Goal: Book appointment/travel/reservation

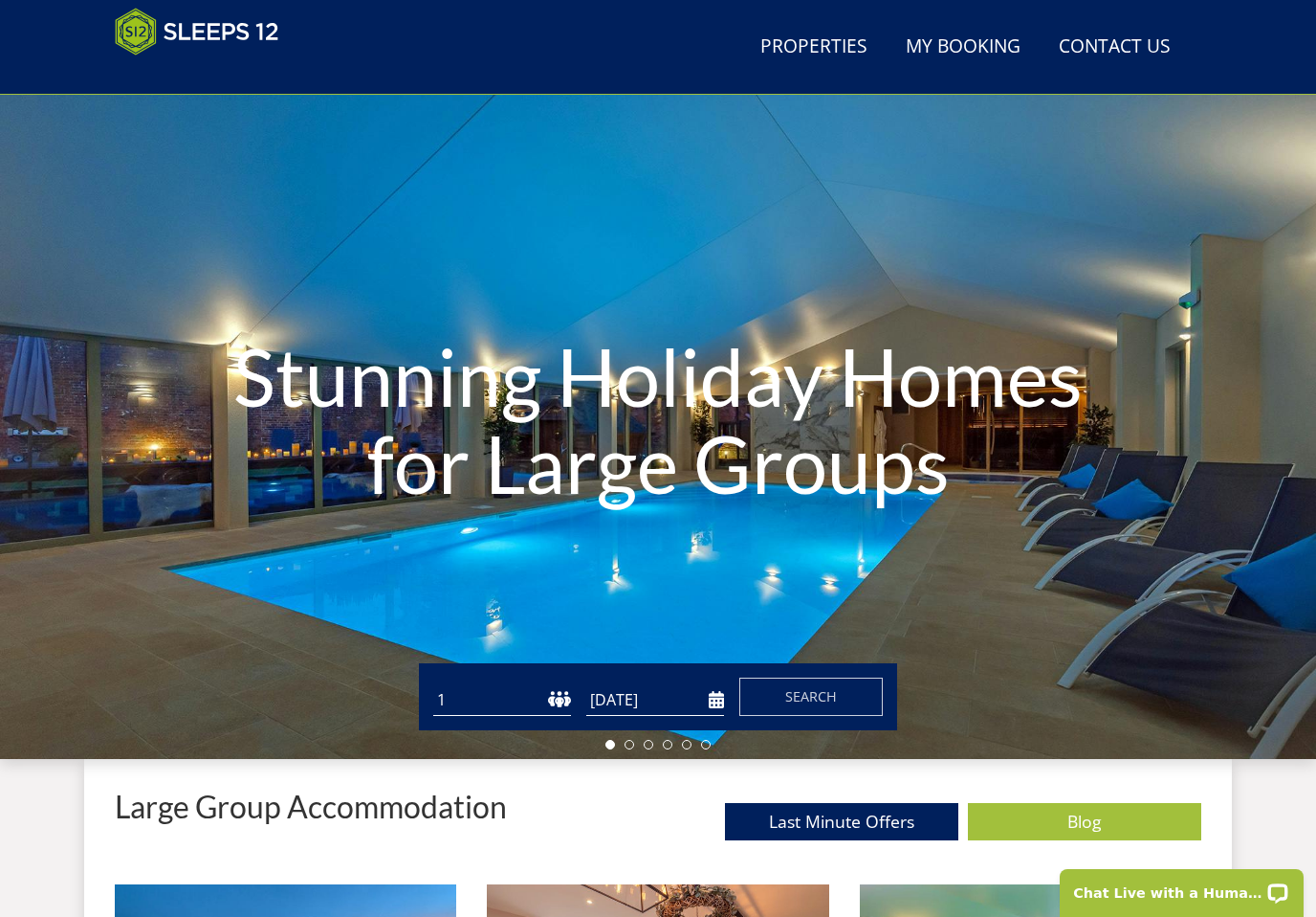
click at [703, 699] on input "[DATE]" at bounding box center [655, 700] width 138 height 31
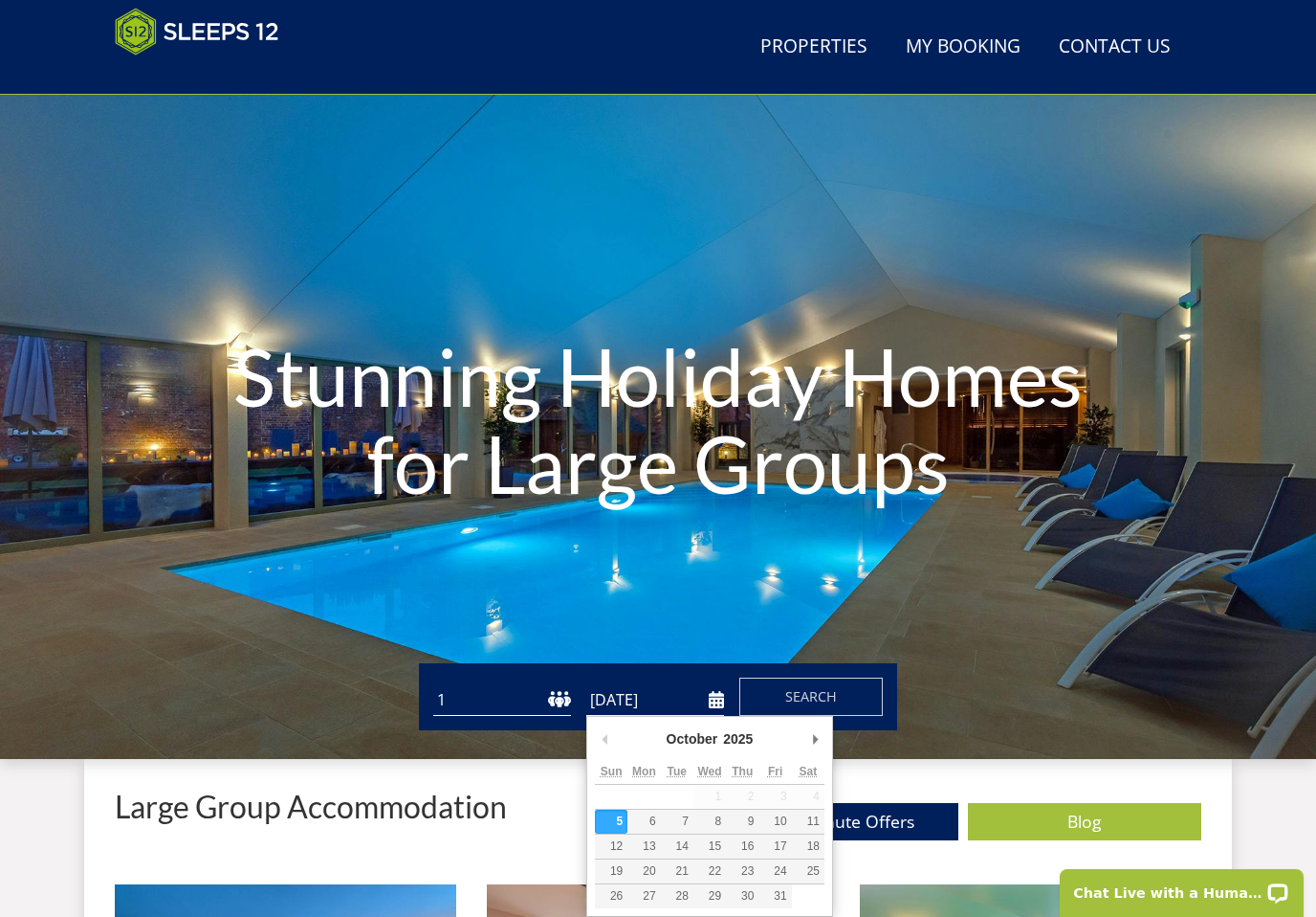
scroll to position [72, 0]
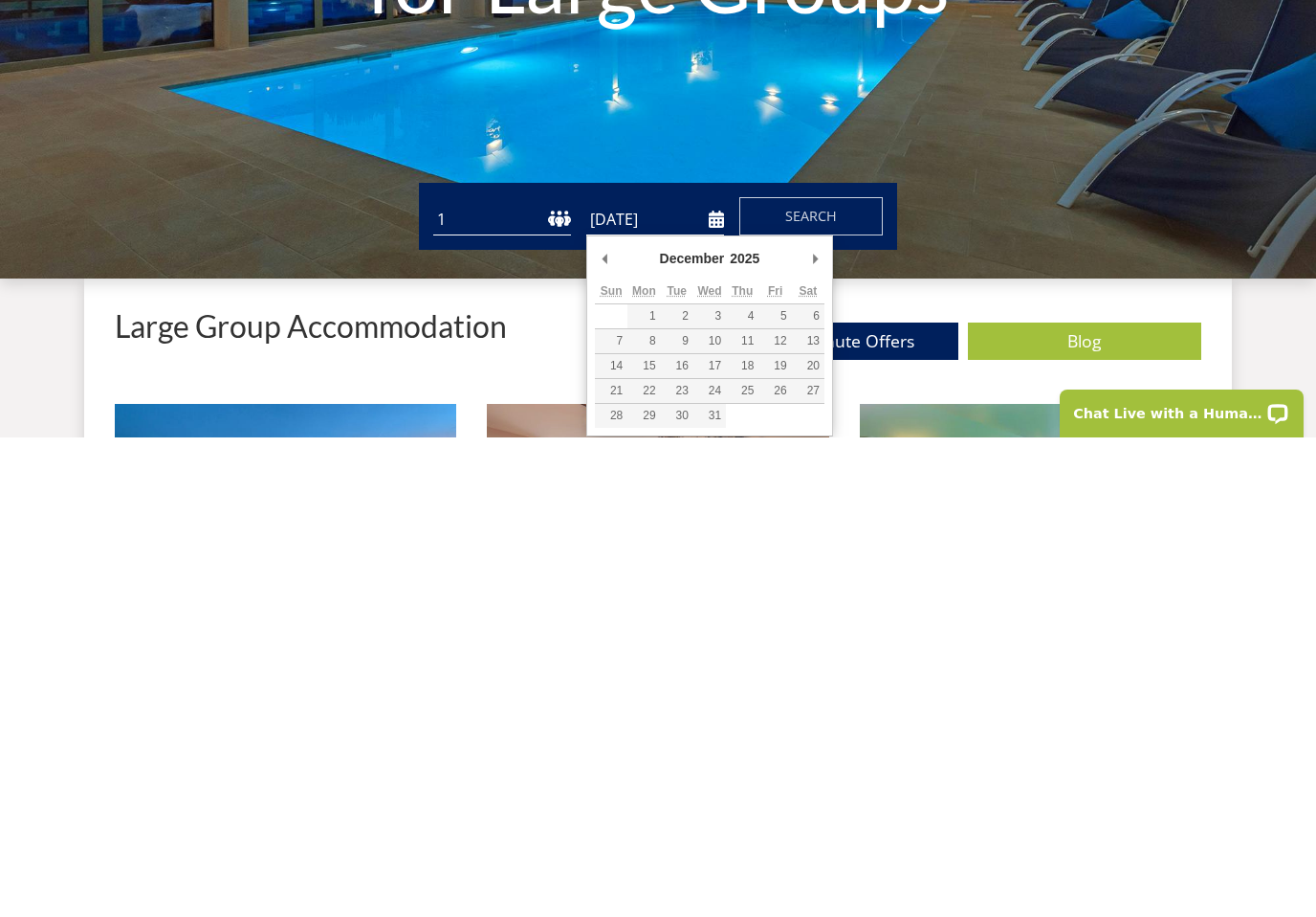
type input "19/12/2025"
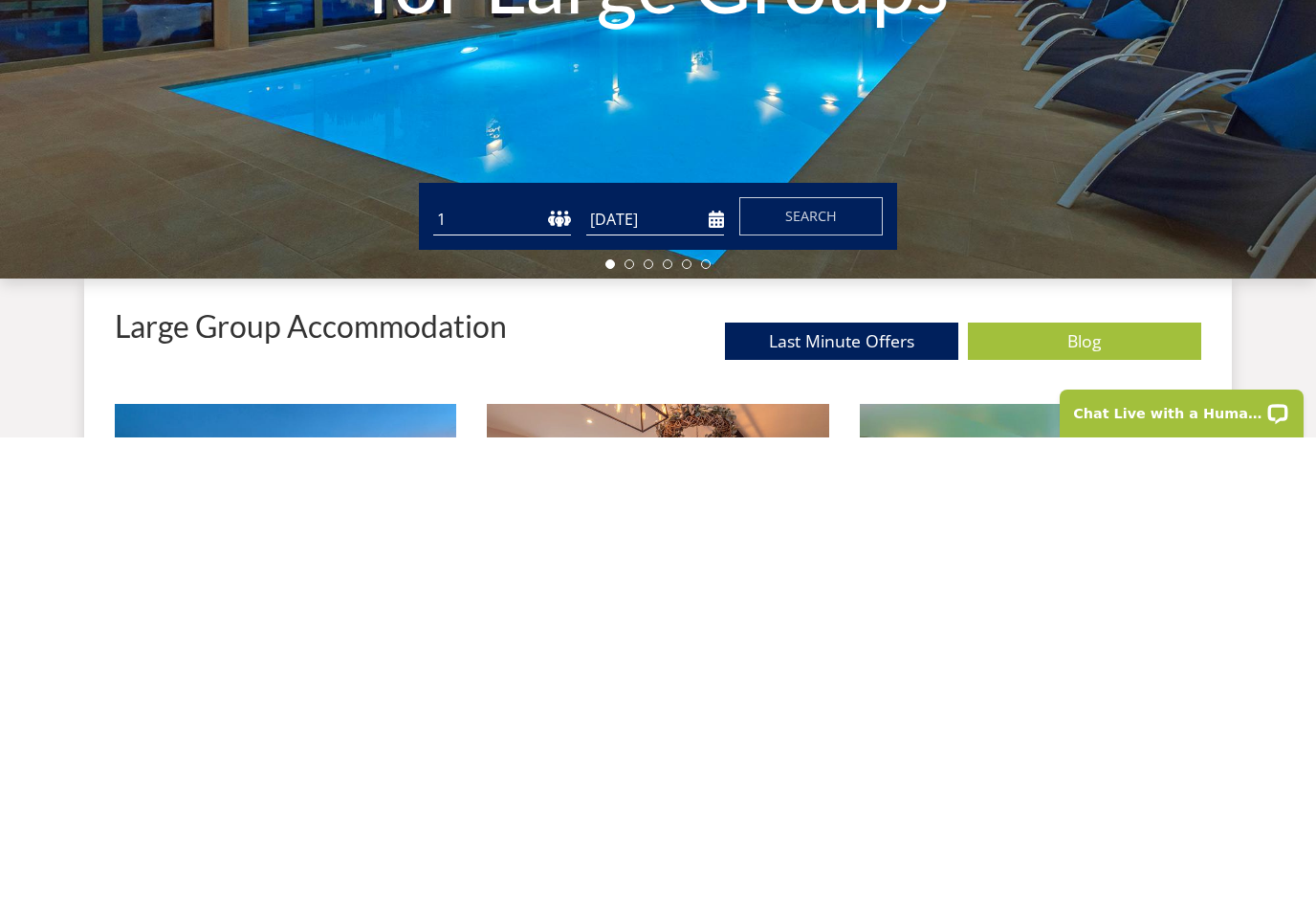
scroll to position [552, 0]
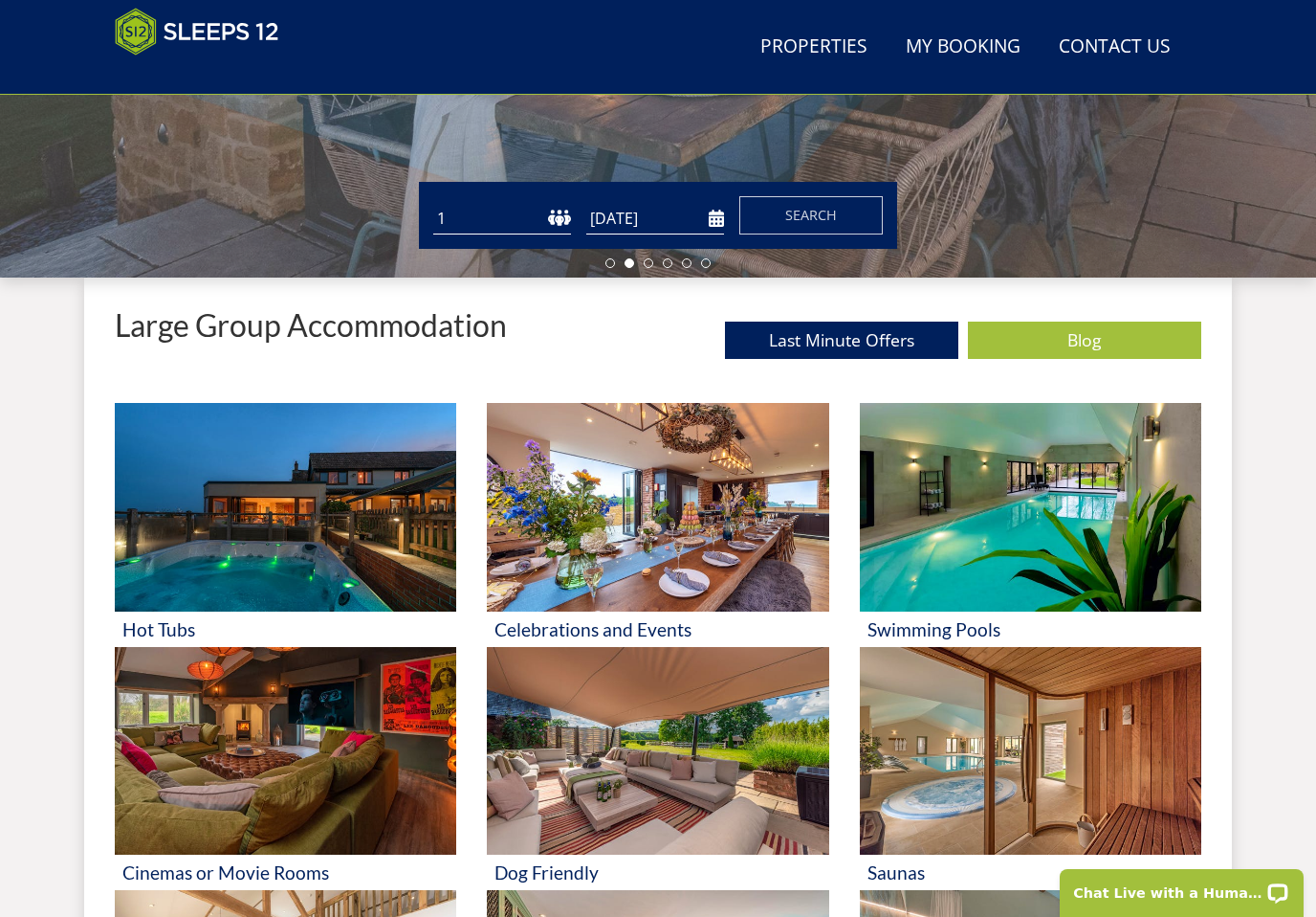
click at [819, 215] on span "Search" at bounding box center [811, 215] width 52 height 18
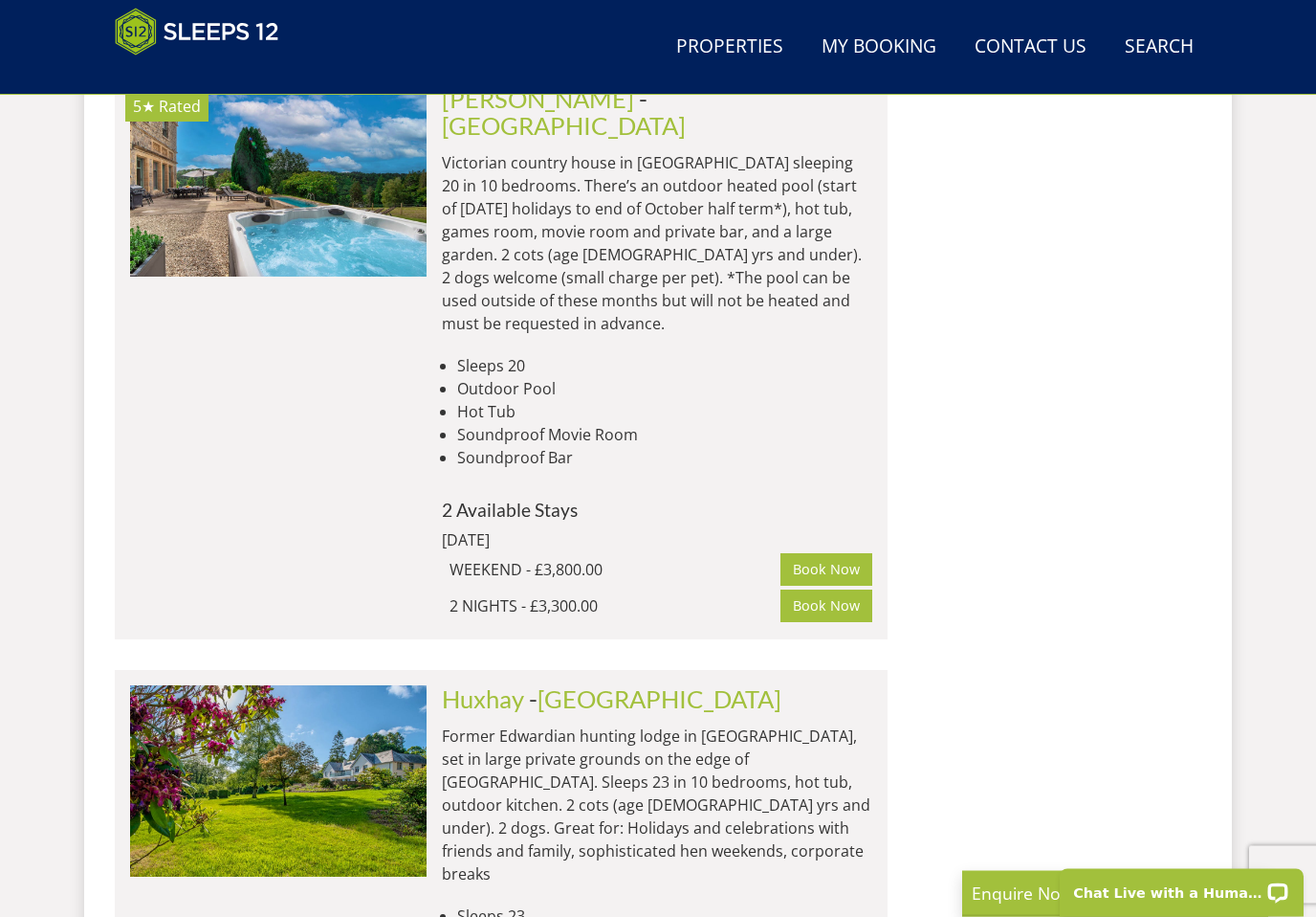
scroll to position [10408, 0]
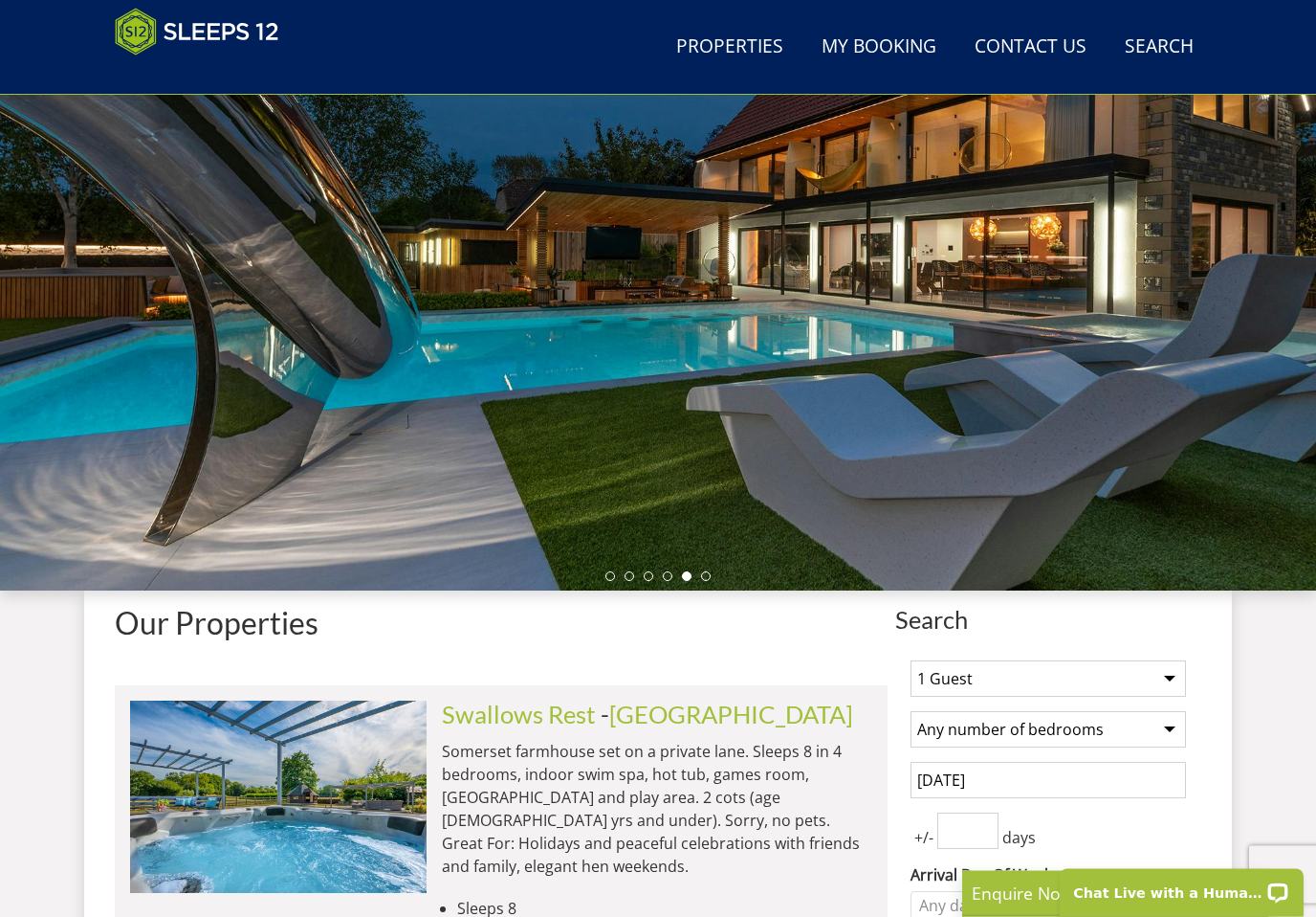
scroll to position [0, 0]
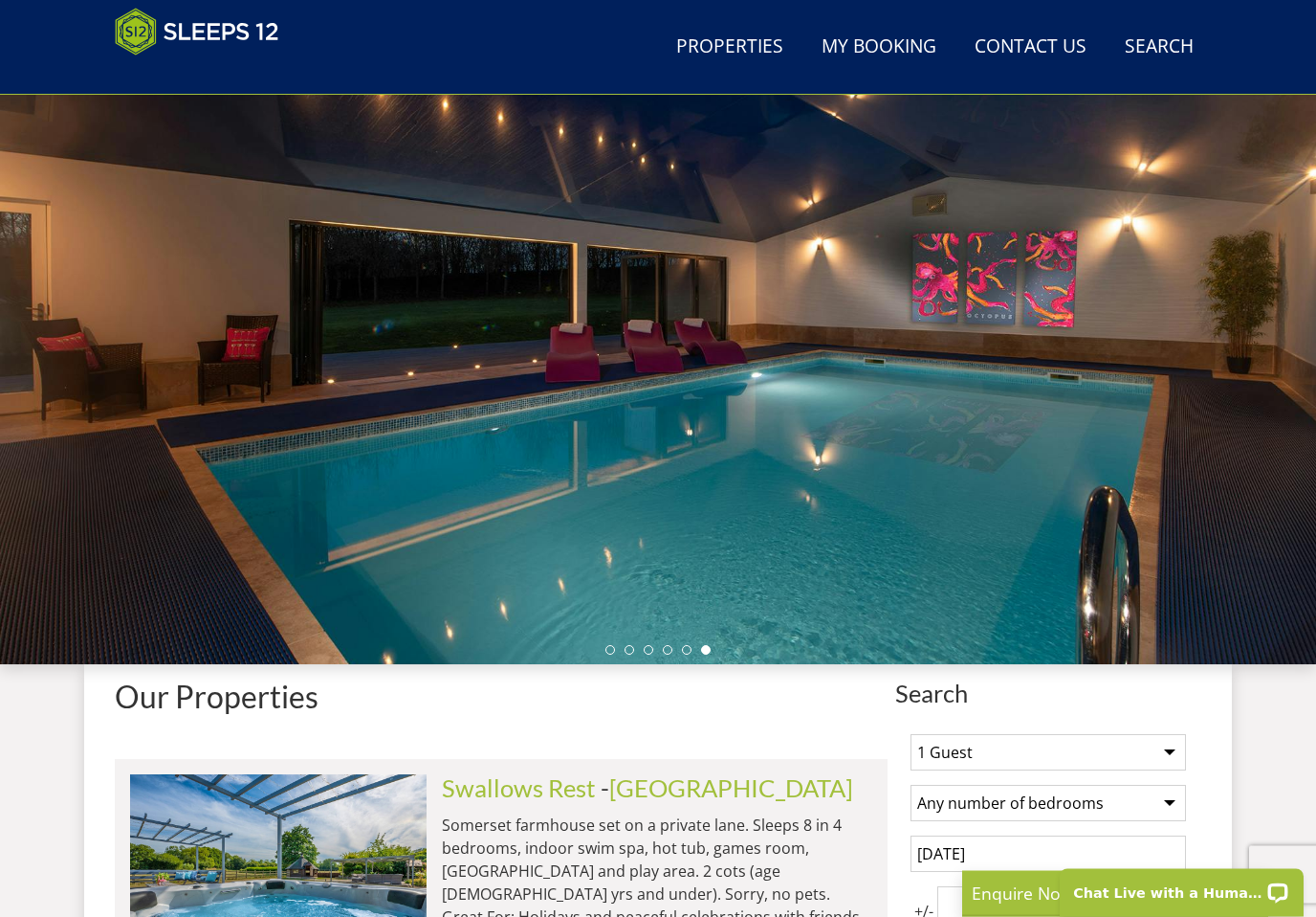
click at [1166, 53] on link "Search Check Availability" at bounding box center [1159, 48] width 85 height 43
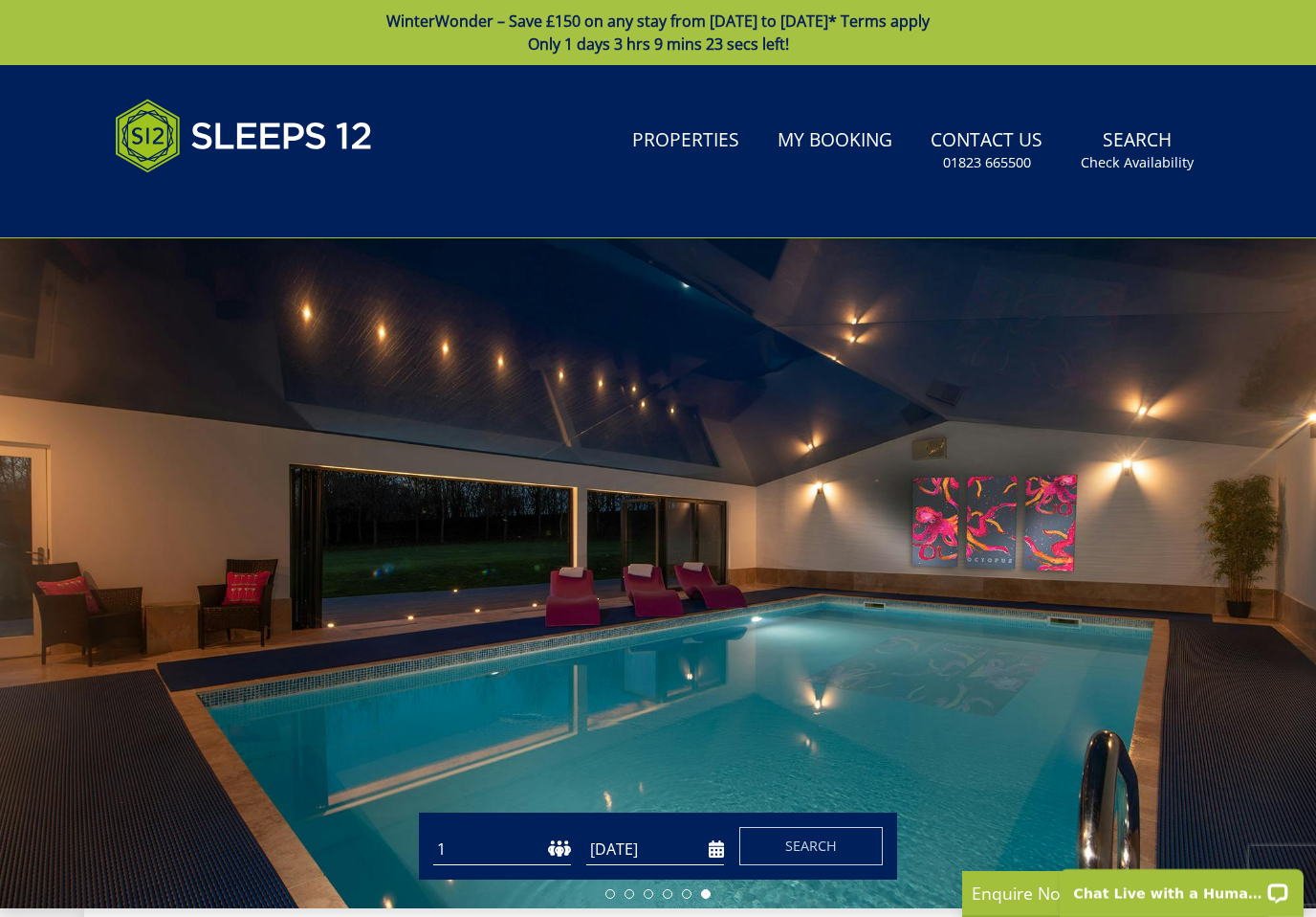
click at [693, 851] on input "19/12/2025" at bounding box center [655, 849] width 138 height 31
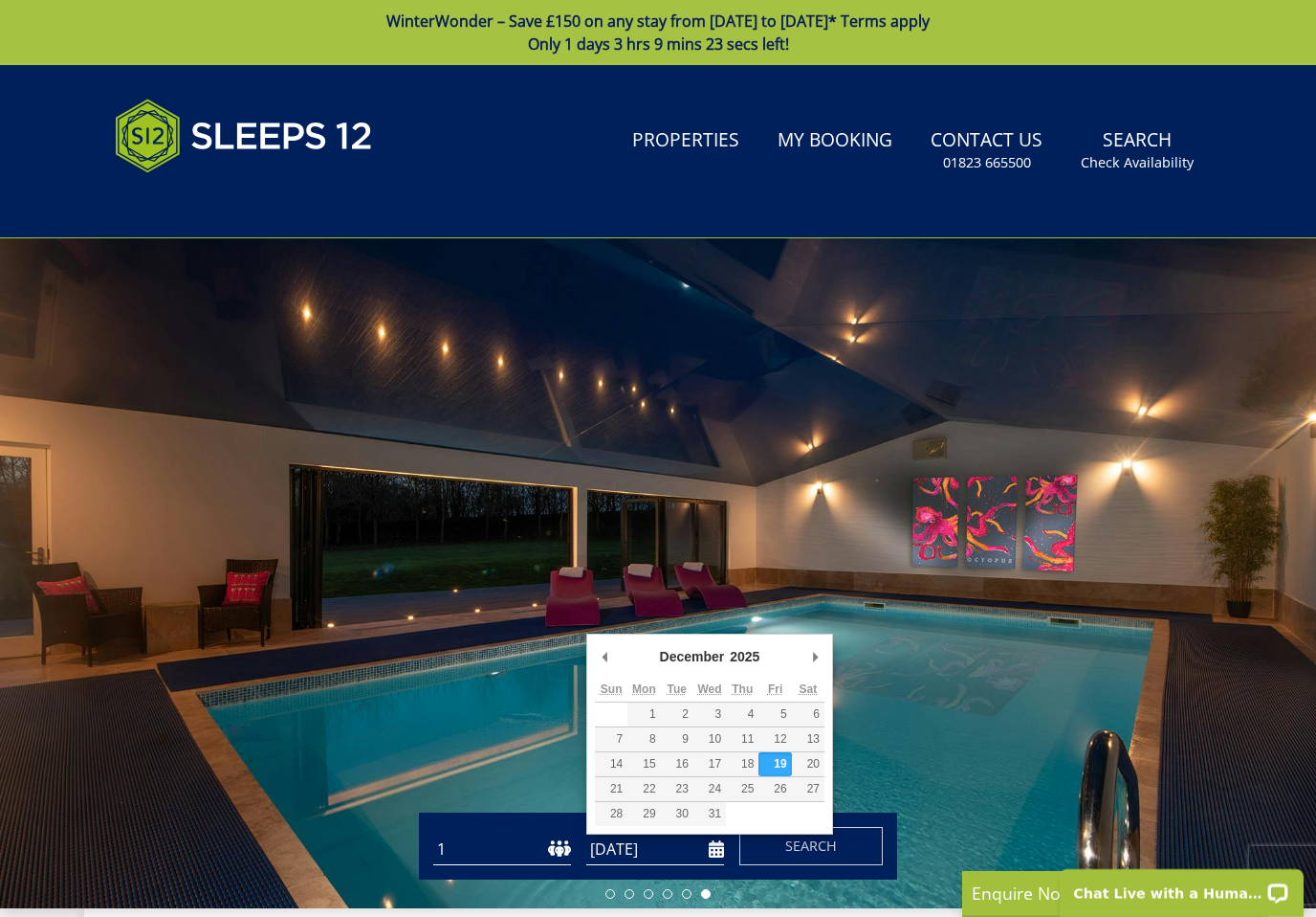
scroll to position [151, 0]
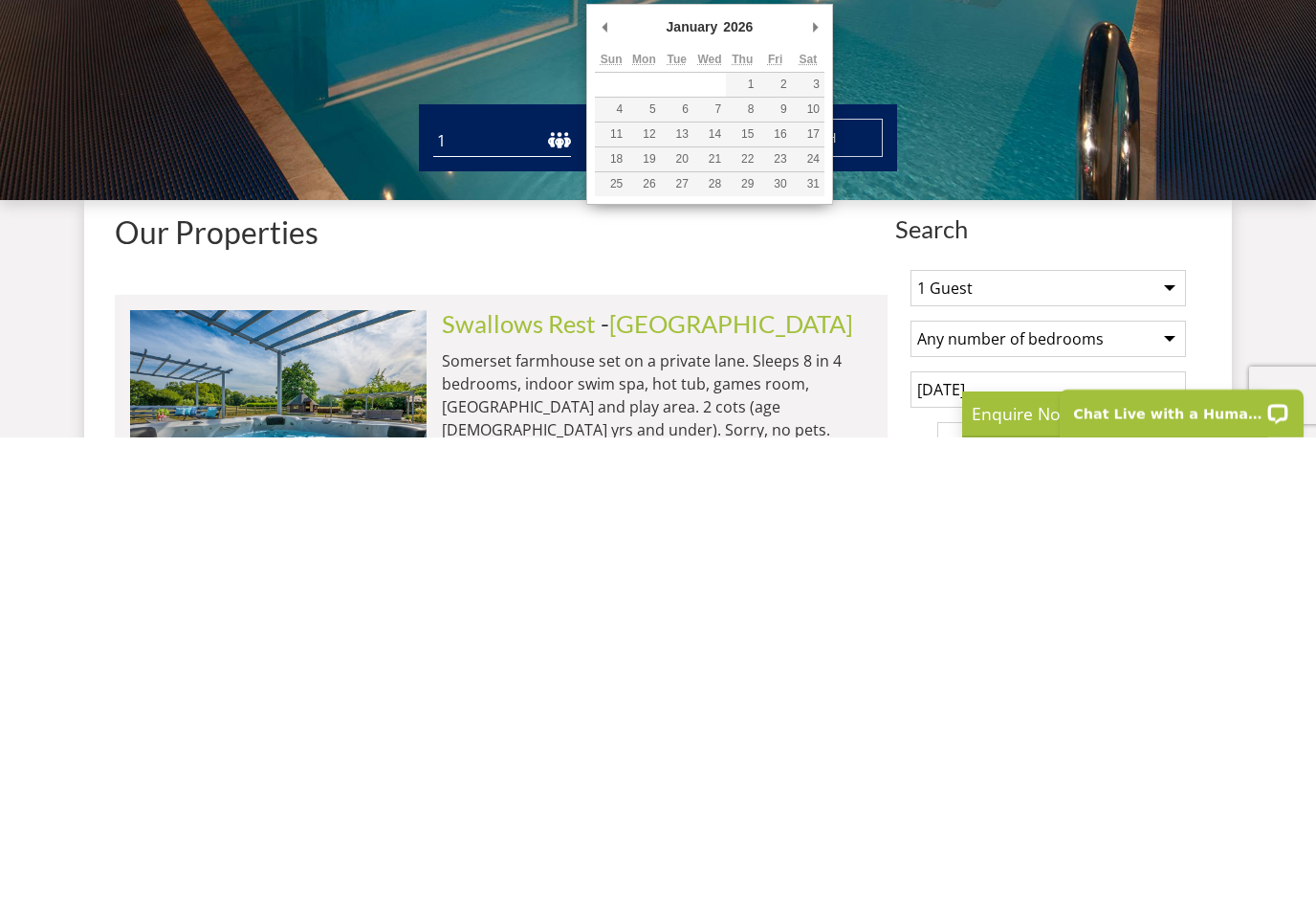
type input "05/01/2026"
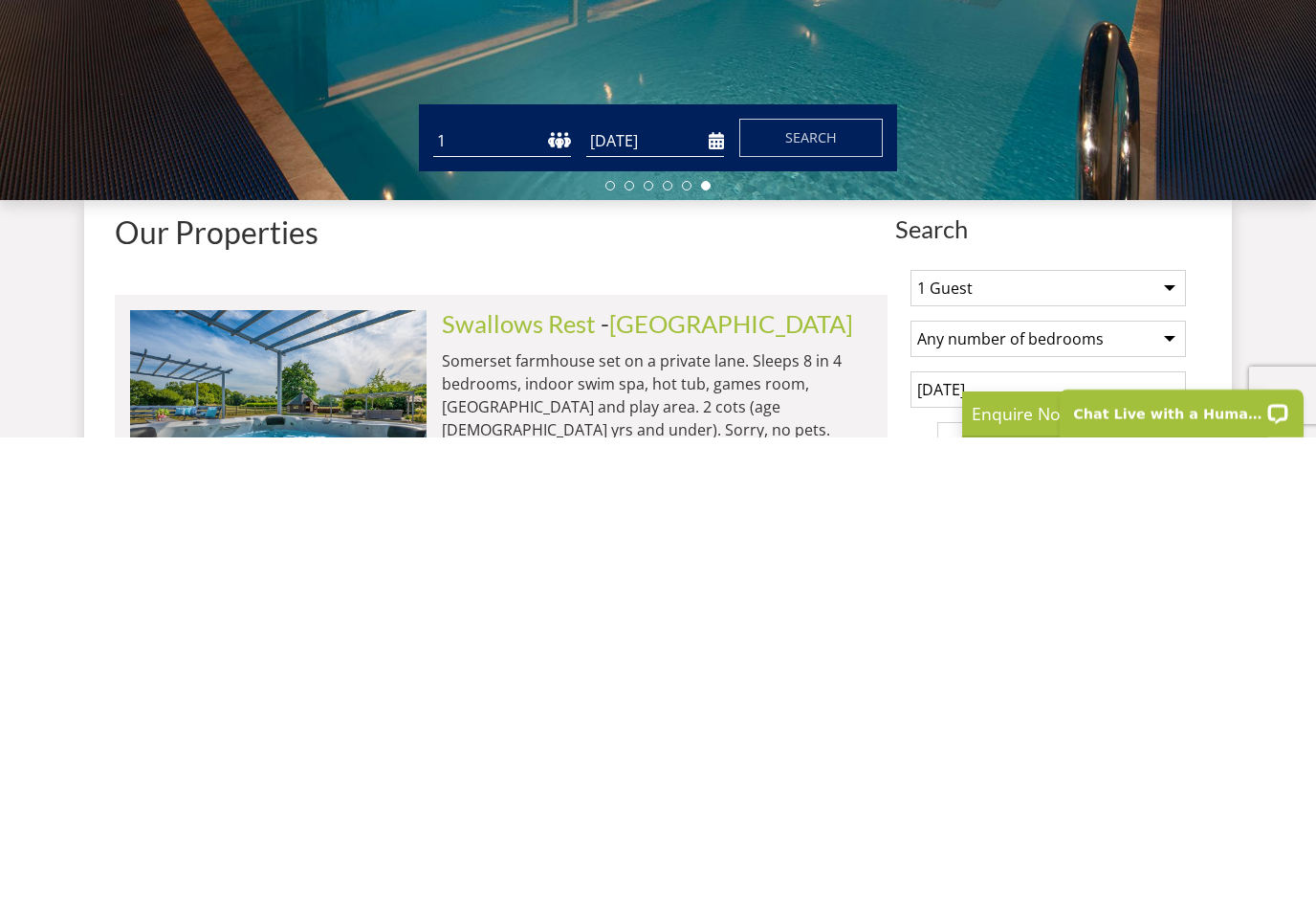
scroll to position [631, 0]
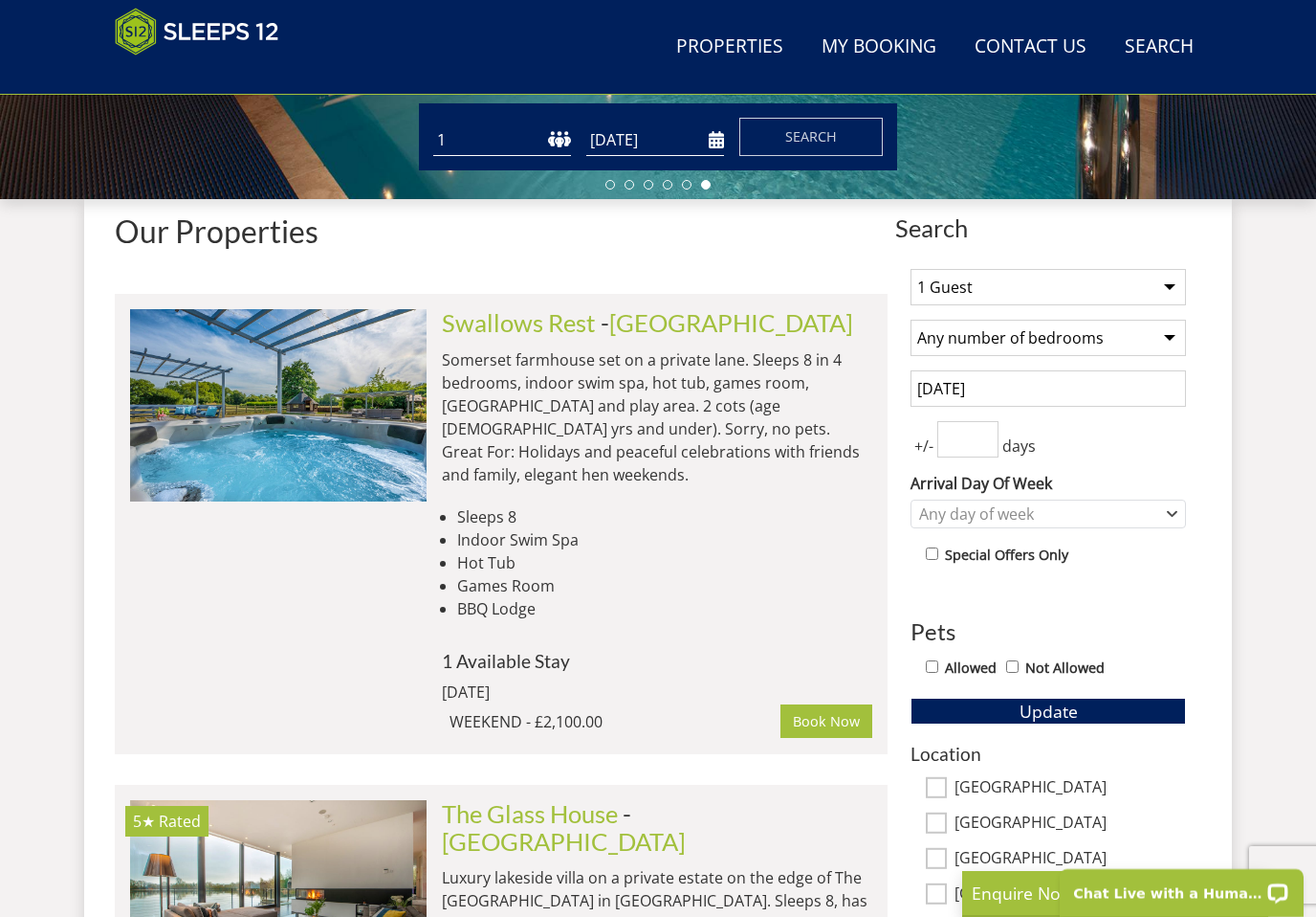
click at [819, 152] on button "Search" at bounding box center [812, 136] width 144 height 38
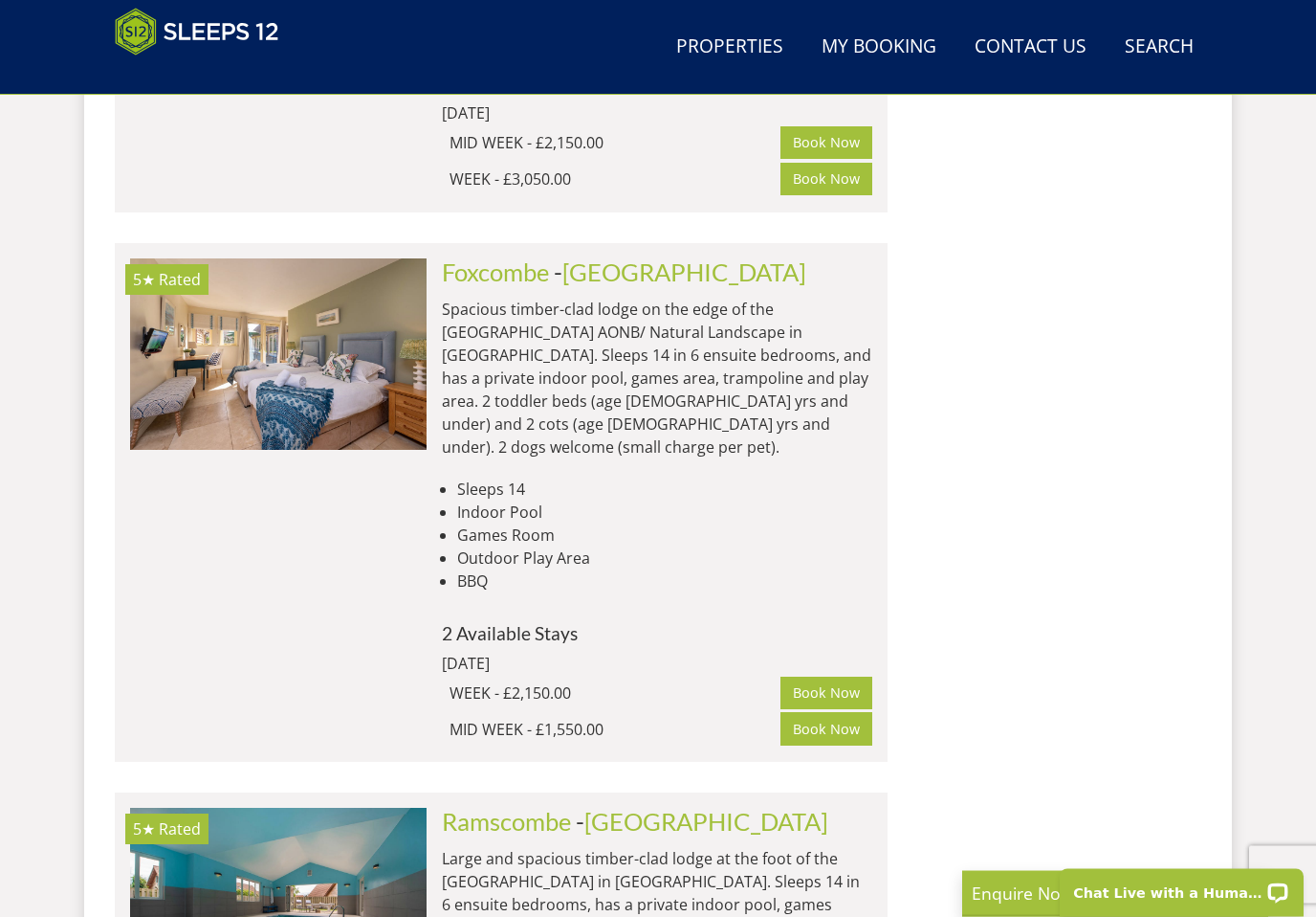
scroll to position [10566, 0]
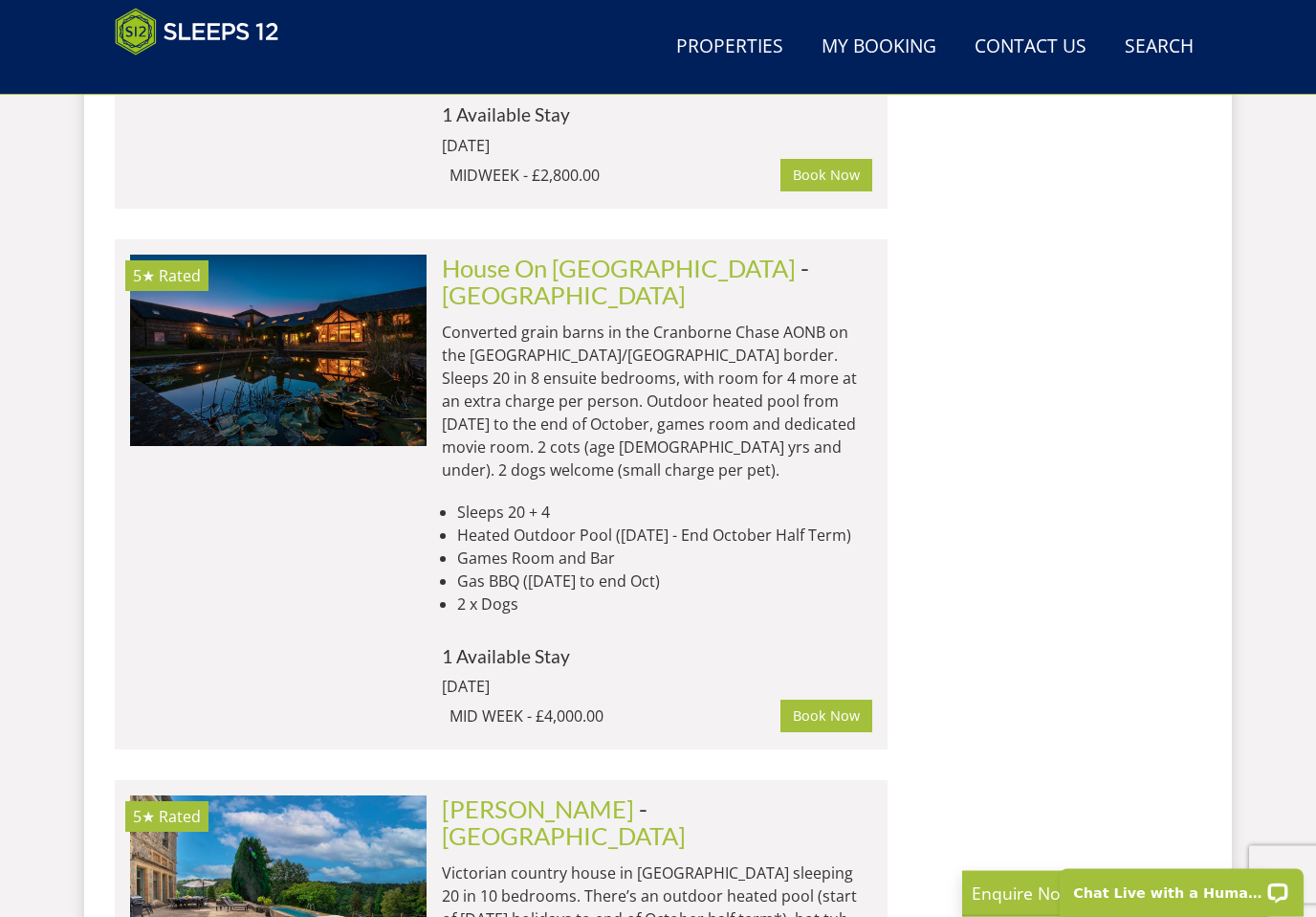
scroll to position [20983, 0]
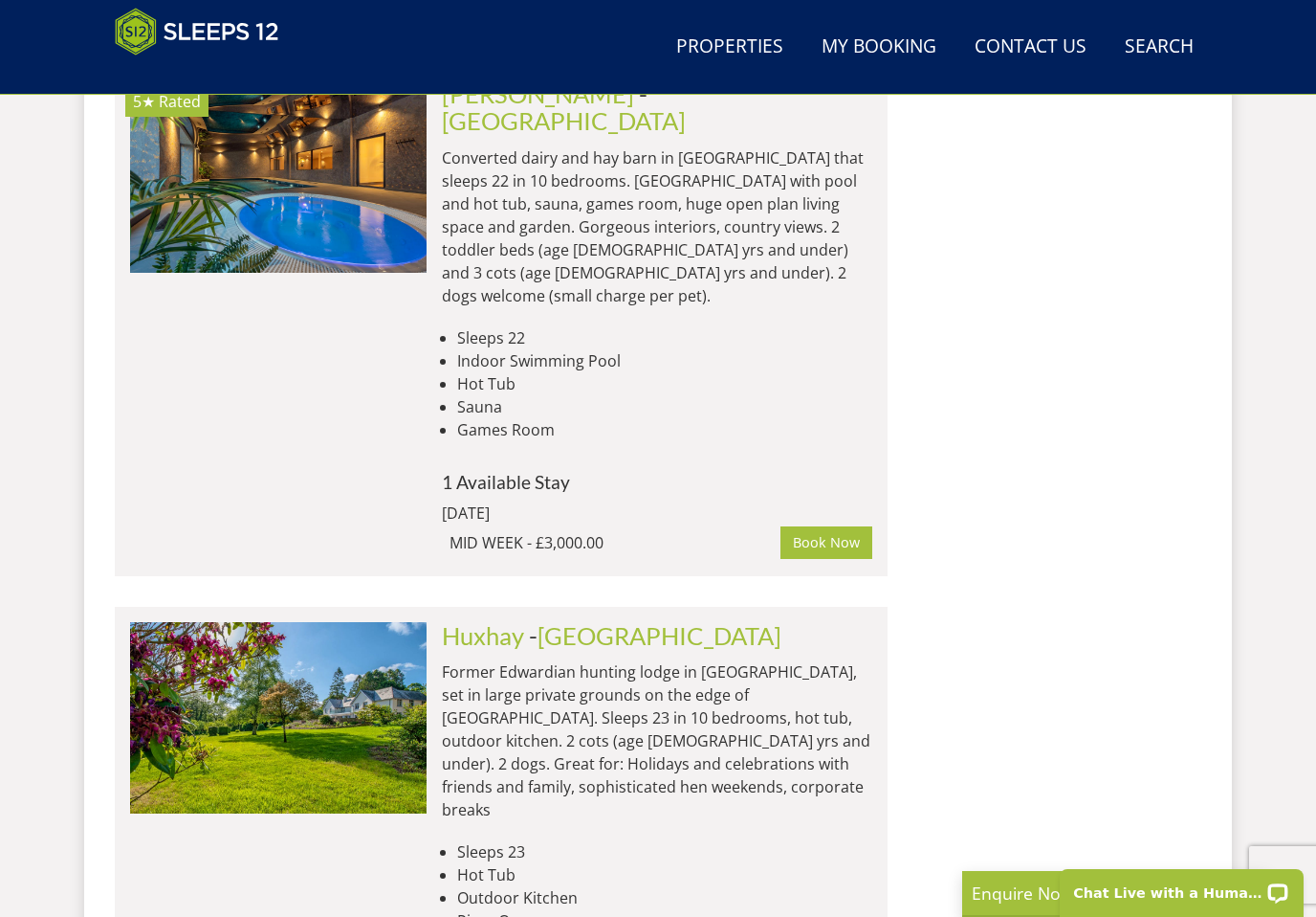
scroll to position [23824, 0]
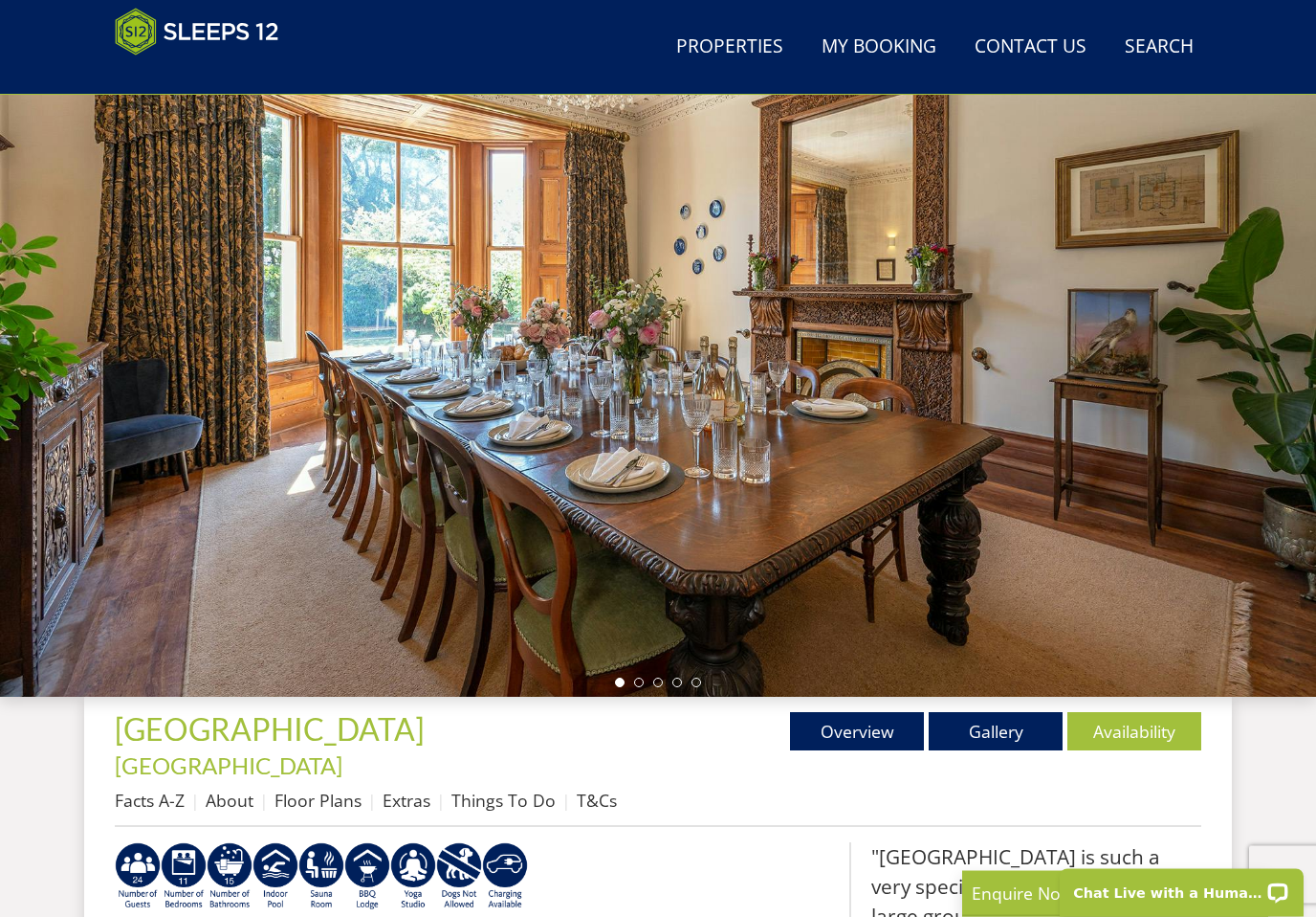
scroll to position [133, 0]
click at [1019, 734] on link "Gallery" at bounding box center [996, 730] width 134 height 38
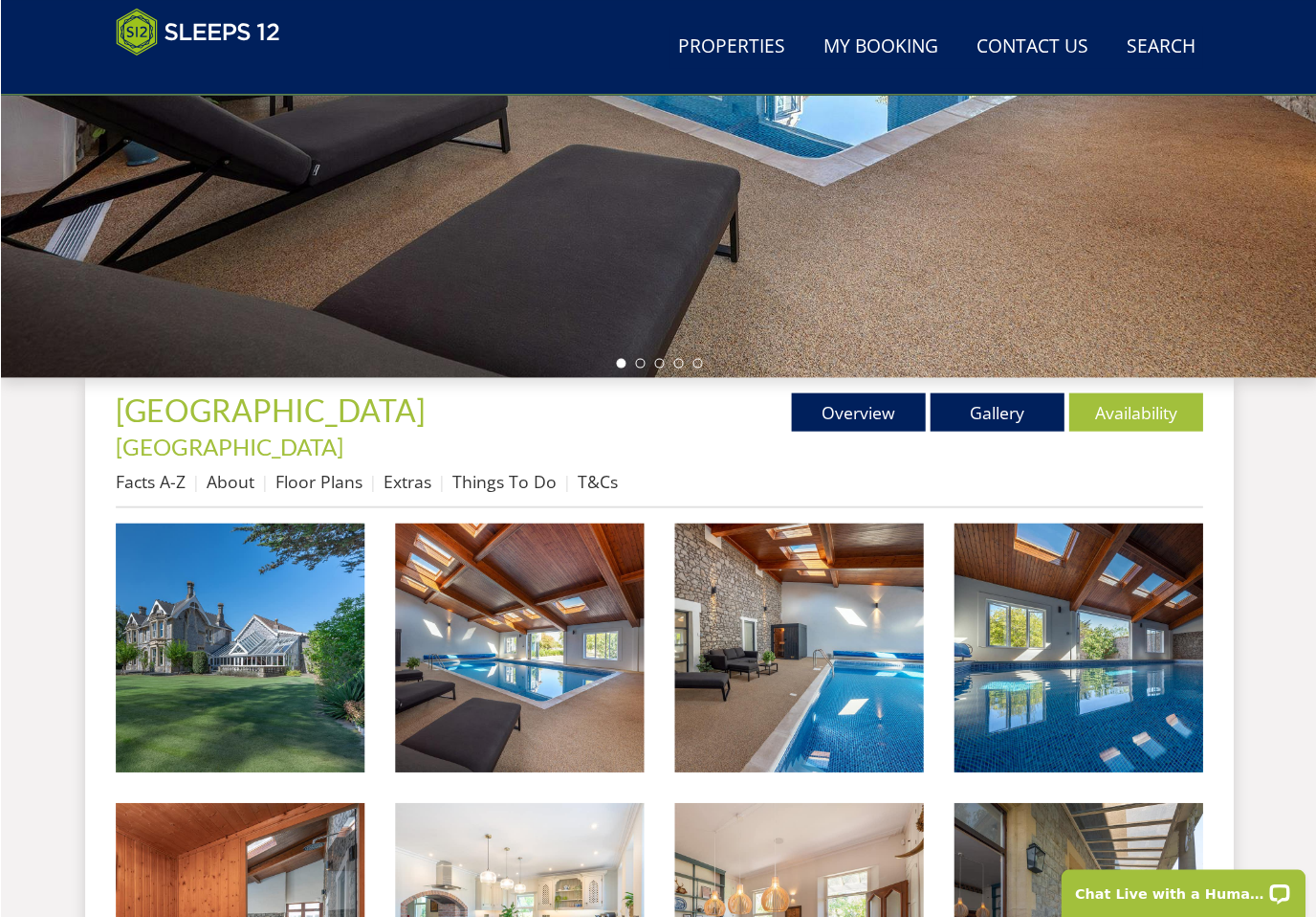
scroll to position [452, 0]
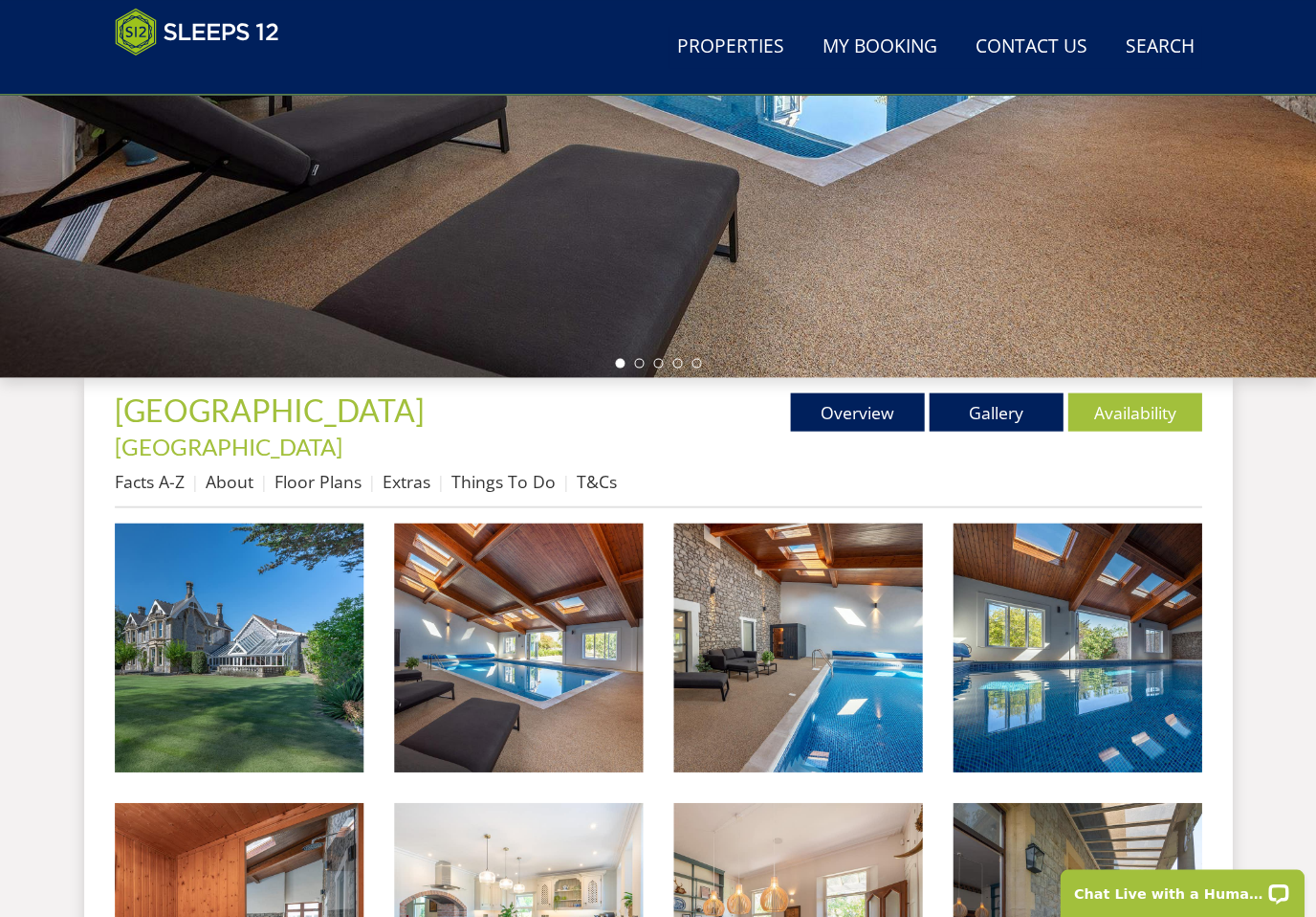
click at [173, 668] on img at bounding box center [239, 647] width 249 height 249
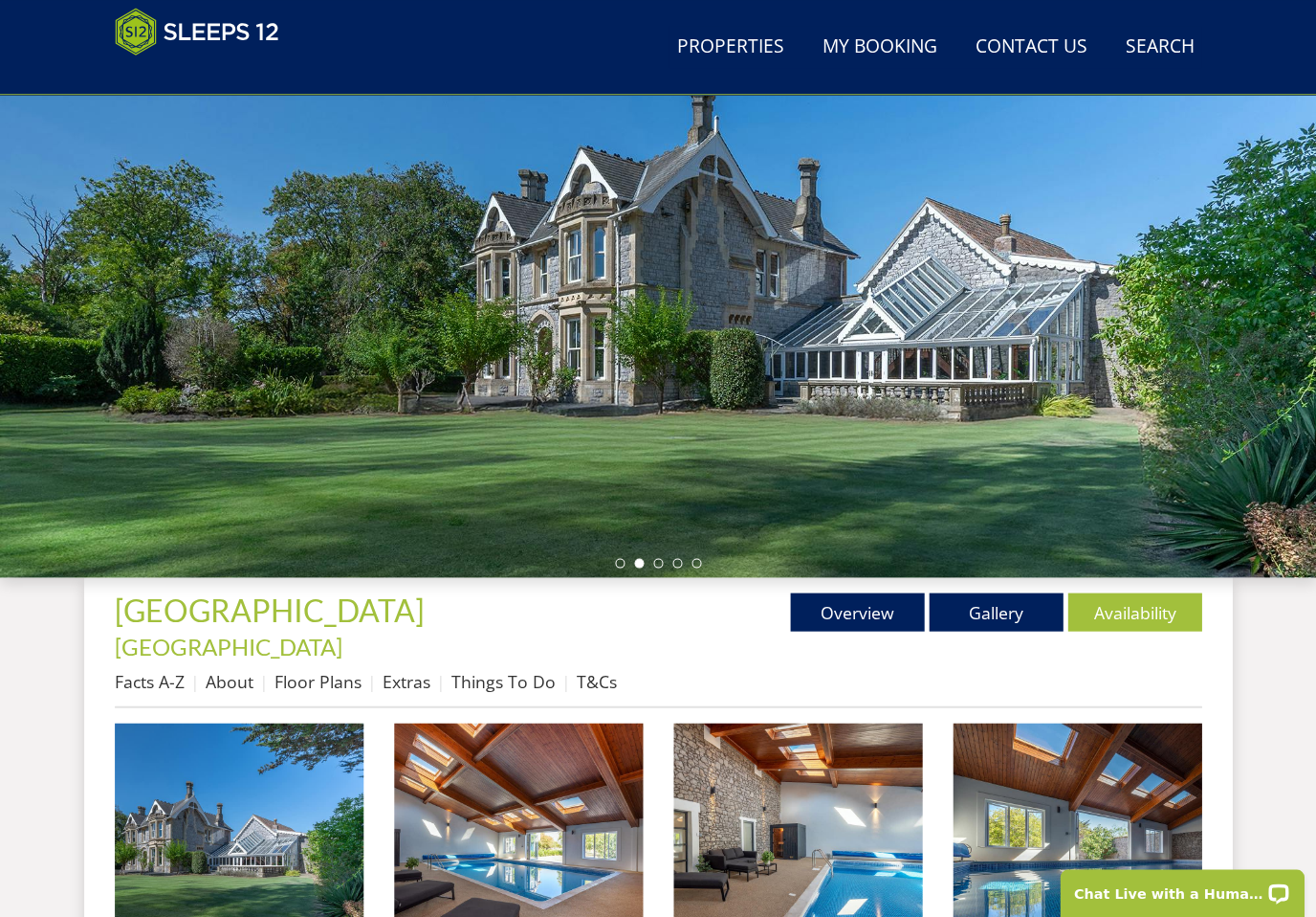
scroll to position [0, 0]
